Goal: Find specific page/section: Find specific page/section

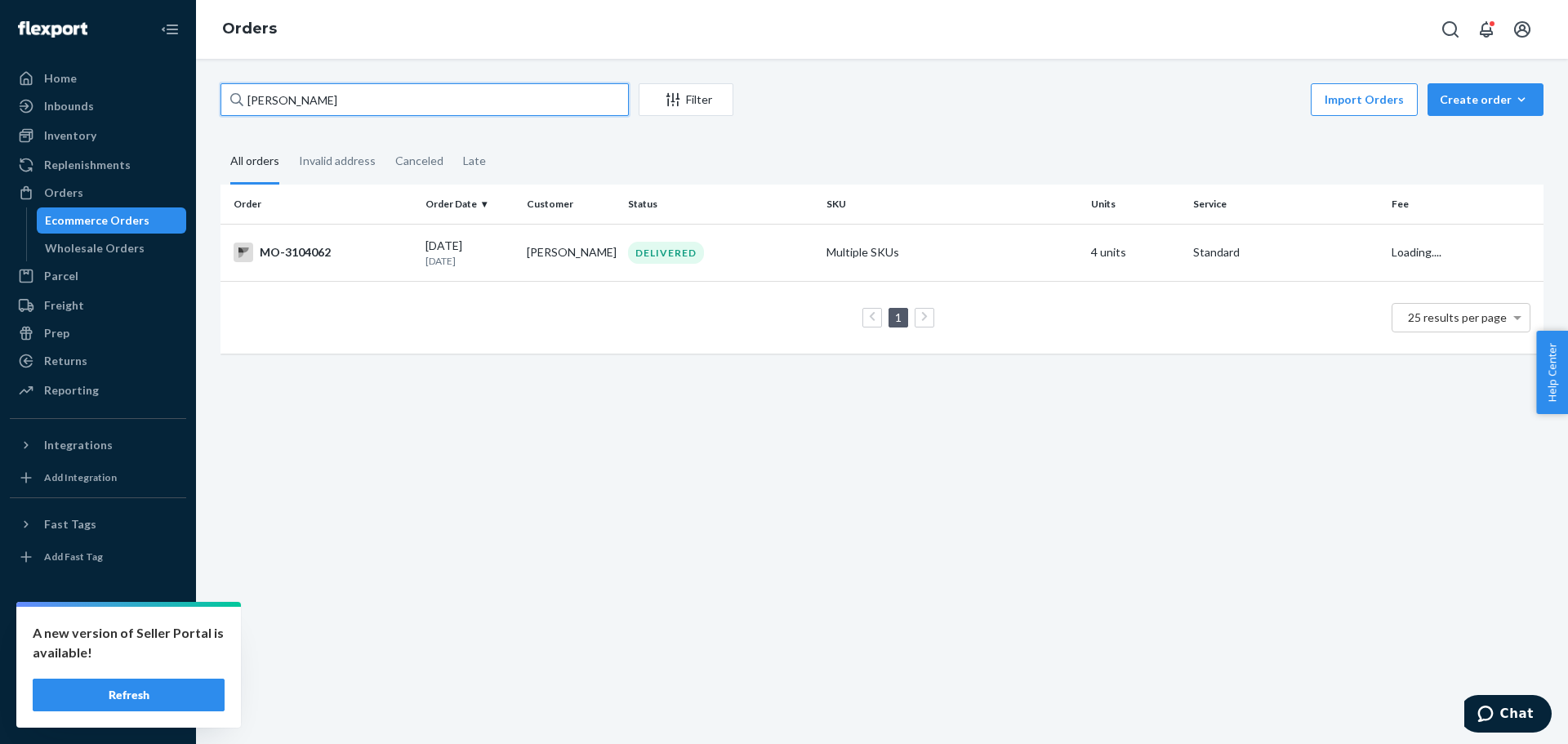
click at [375, 101] on input "[PERSON_NAME]" at bounding box center [425, 99] width 409 height 33
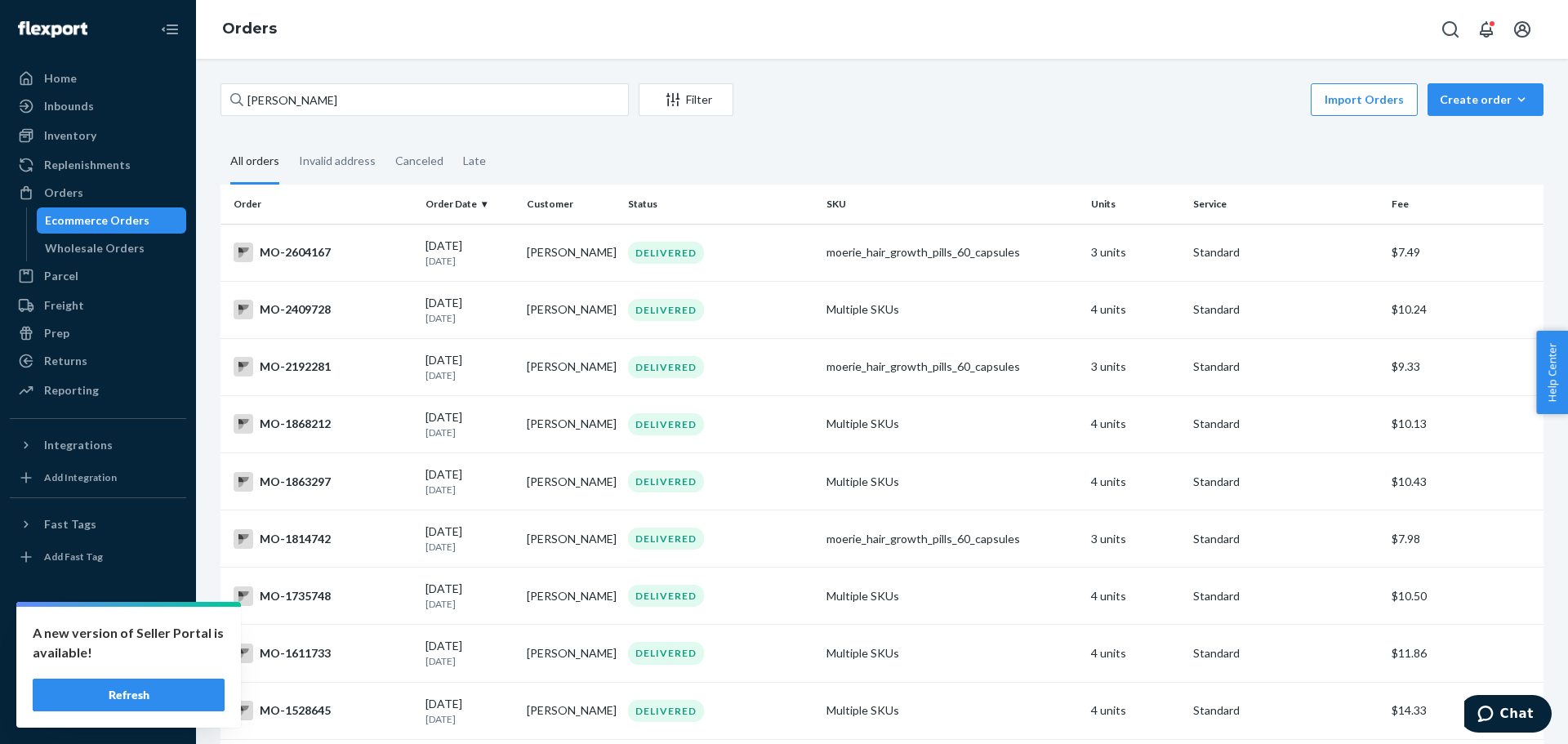
click at [882, 60] on div "[PERSON_NAME] Filter Import Orders Create order Ecommerce order Removal order A…" at bounding box center [882, 401] width 1372 height 685
click at [522, 105] on input "[PERSON_NAME]" at bounding box center [425, 99] width 409 height 33
click at [265, 97] on input "[PERSON_NAME]" at bounding box center [425, 99] width 409 height 33
click at [471, 111] on input "[PERSON_NAME]" at bounding box center [425, 99] width 409 height 33
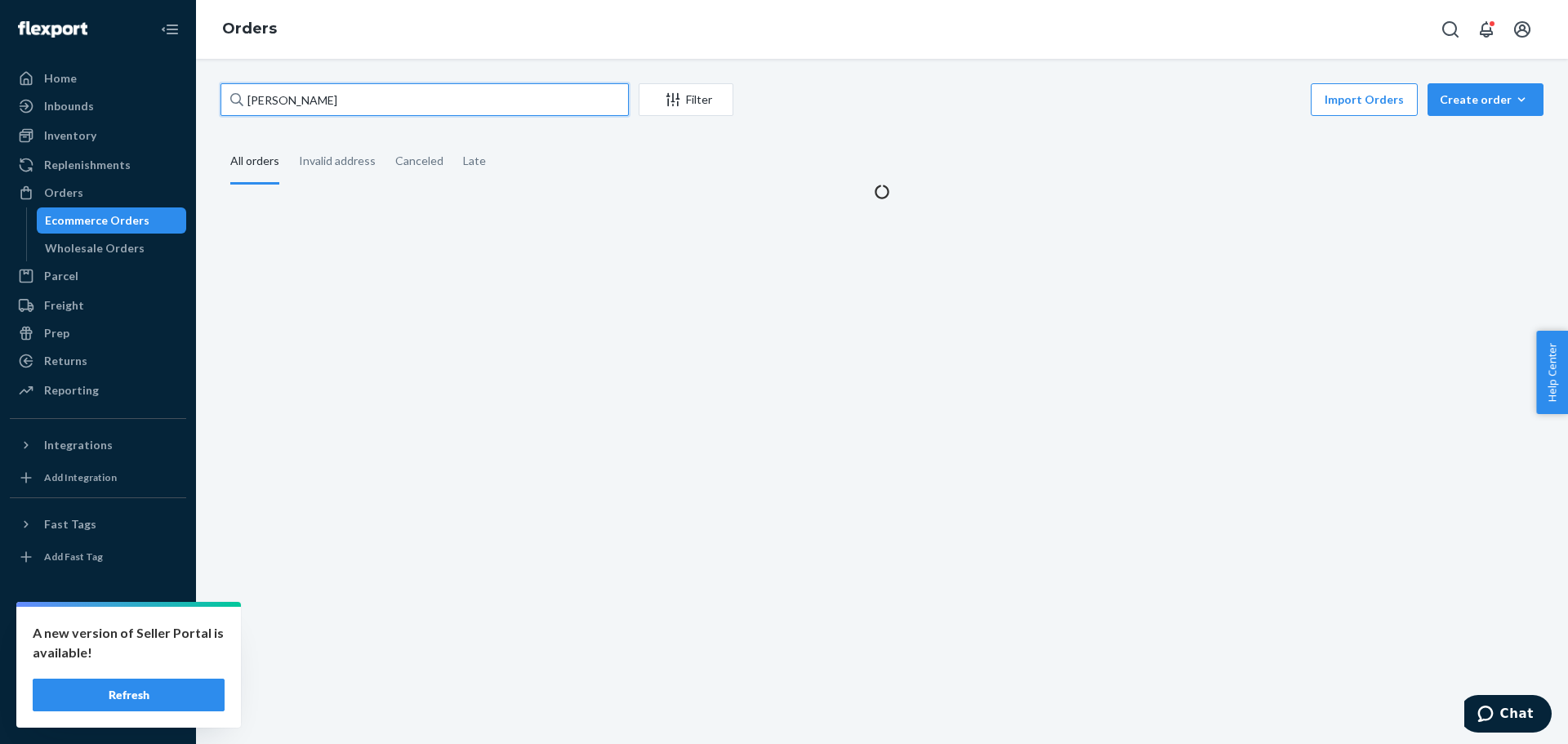
type input "[PERSON_NAME]"
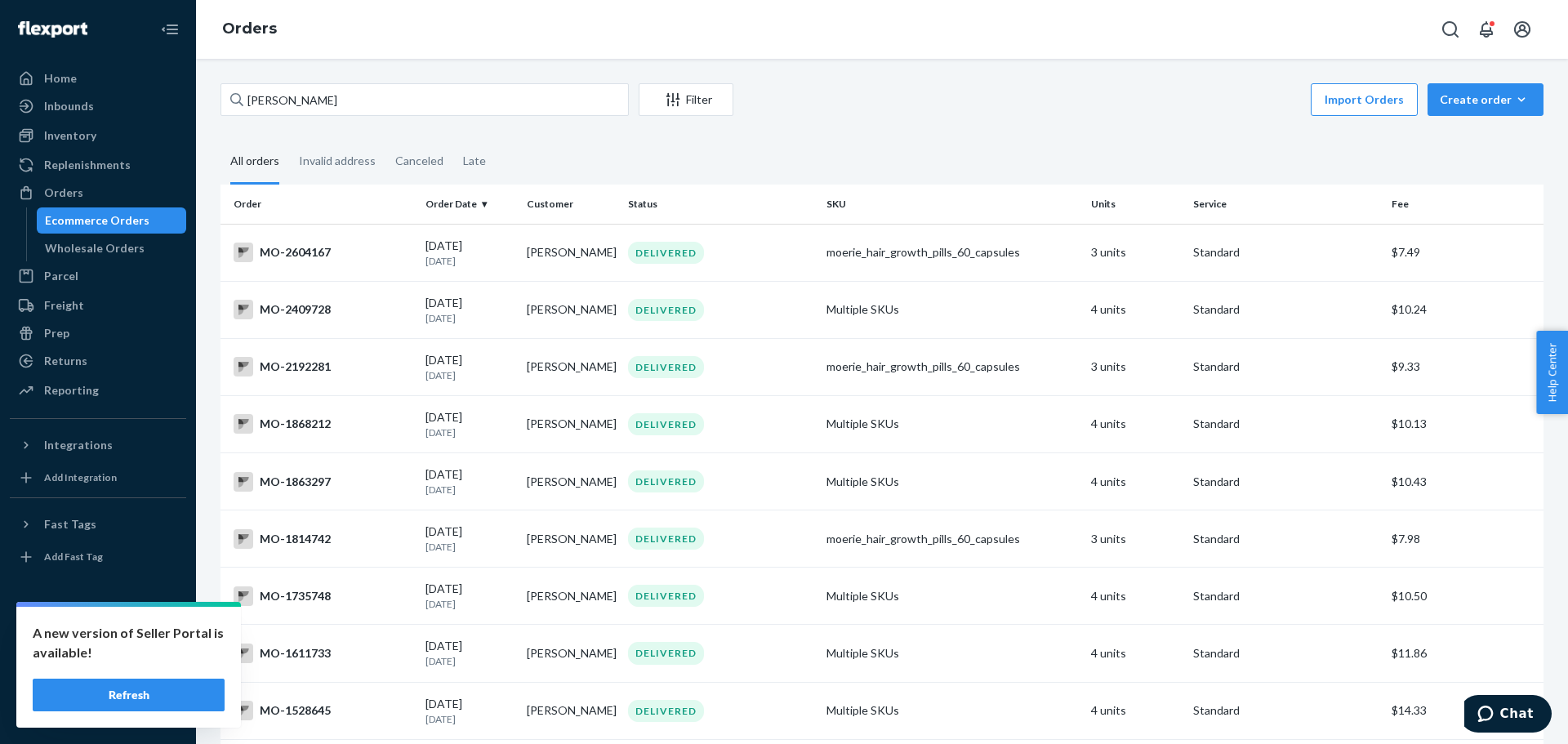
click at [1023, 135] on div "[PERSON_NAME] Filter Import Orders Create order Ecommerce order Removal order A…" at bounding box center [882, 543] width 1348 height 919
